Goal: Task Accomplishment & Management: Manage account settings

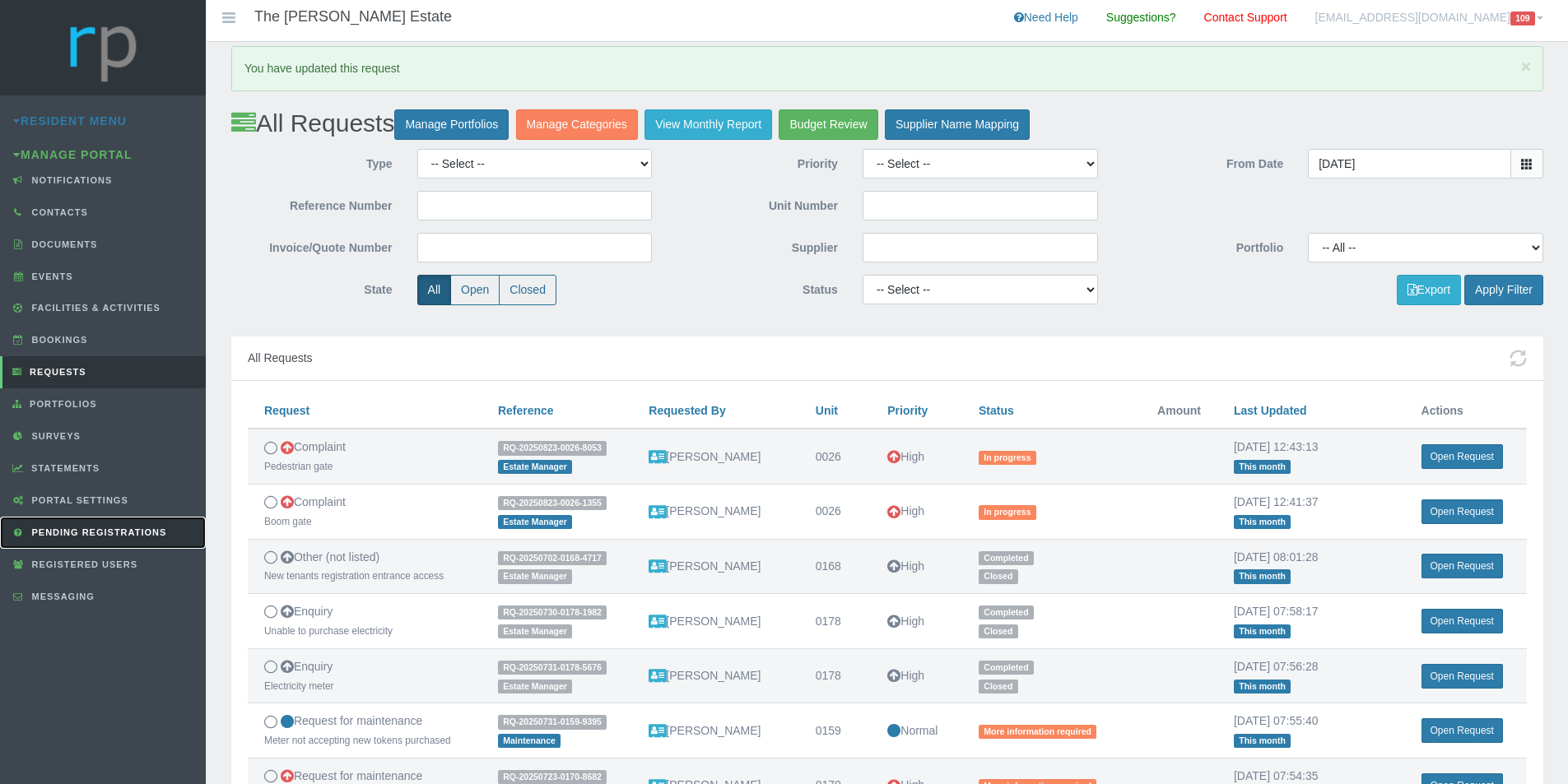
click at [67, 541] on link "Pending Registrations" at bounding box center [102, 533] width 206 height 32
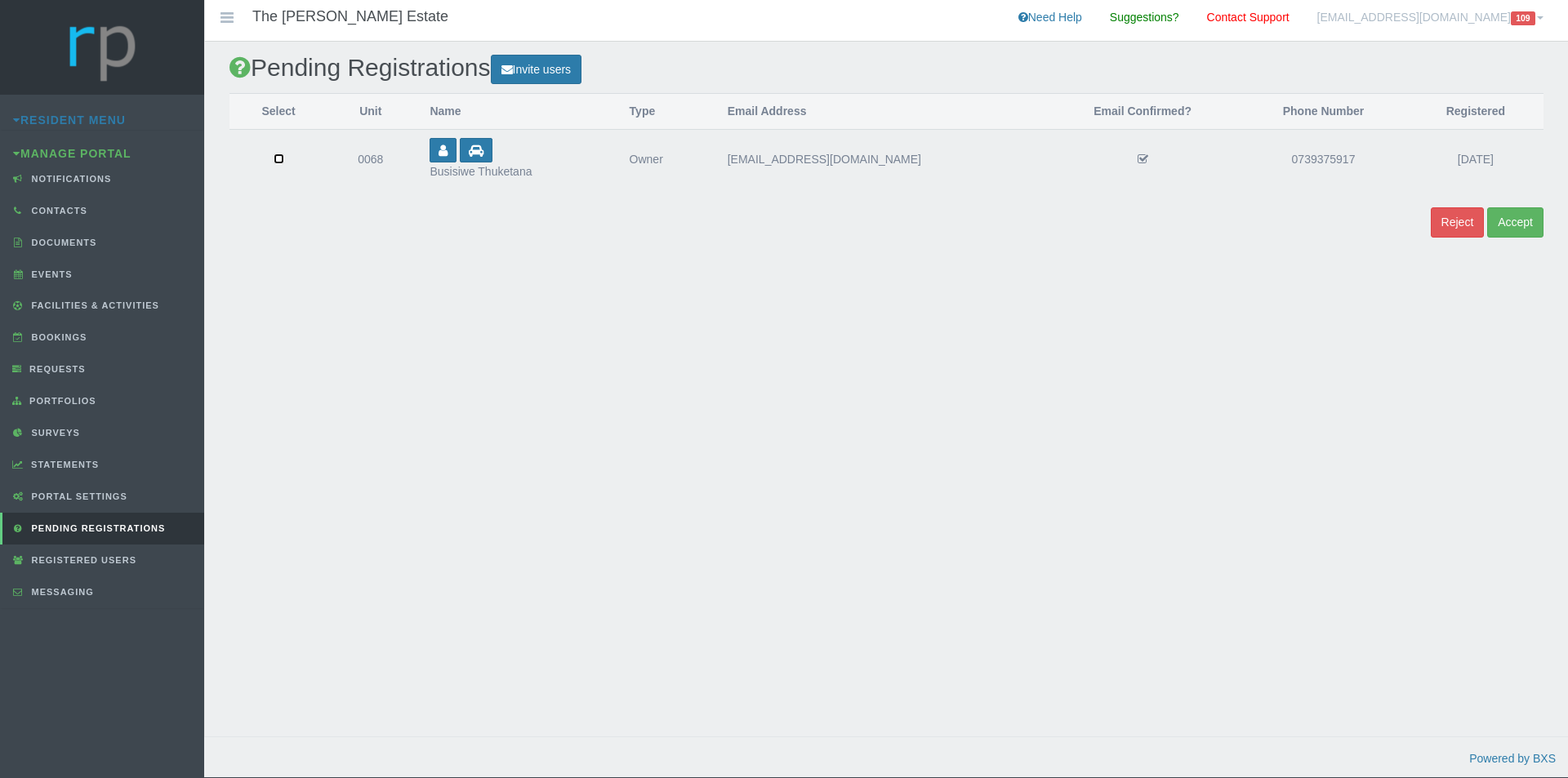
click at [283, 156] on input "checkbox" at bounding box center [279, 159] width 11 height 11
checkbox input "true"
click at [1519, 225] on button "Accept" at bounding box center [1515, 223] width 57 height 30
